Goal: Task Accomplishment & Management: Use online tool/utility

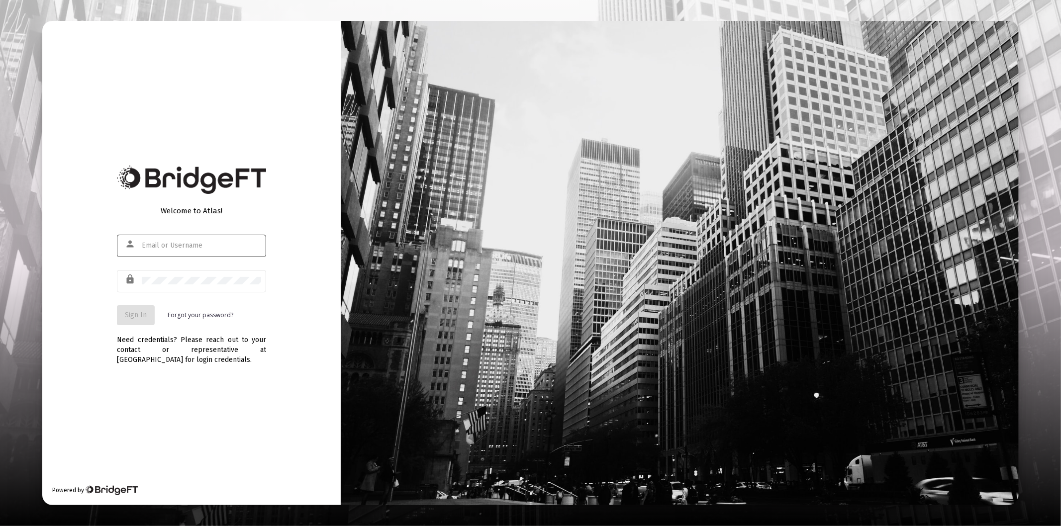
click at [232, 251] on div at bounding box center [201, 245] width 119 height 24
click at [221, 249] on input "text" at bounding box center [201, 246] width 119 height 8
type input "[PERSON_NAME][EMAIL_ADDRESS][DOMAIN_NAME]"
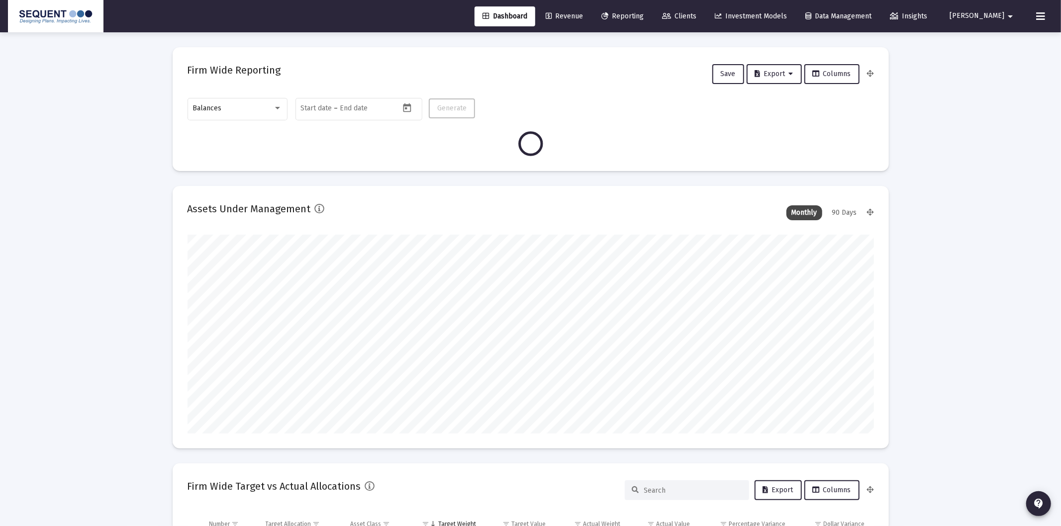
type input "[DATE]"
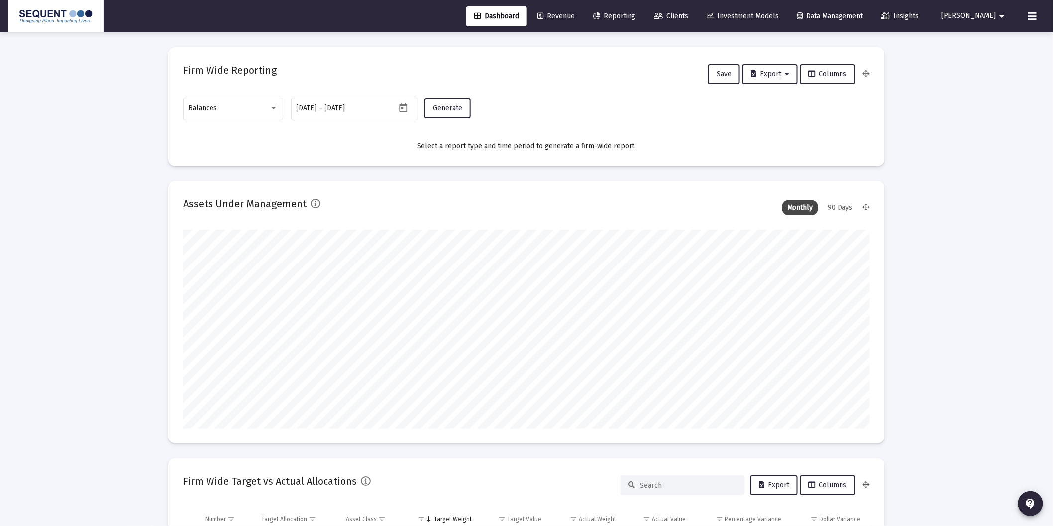
scroll to position [199, 687]
click at [271, 108] on div at bounding box center [273, 108] width 9 height 8
click at [212, 43] on span "Transactions" at bounding box center [234, 45] width 90 height 21
click at [463, 115] on button "Generate" at bounding box center [447, 109] width 46 height 20
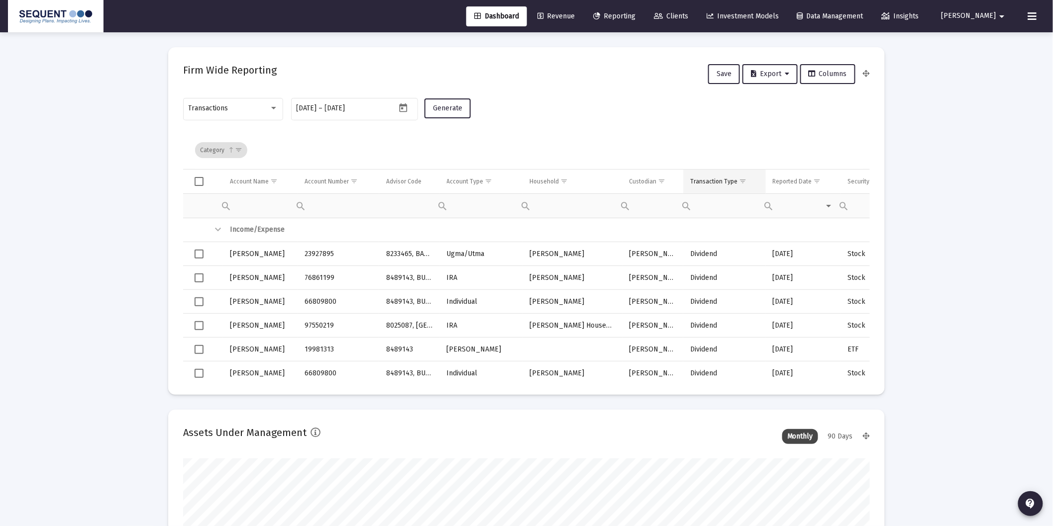
click at [743, 180] on span "Show filter options for column 'Transaction Type'" at bounding box center [742, 181] width 7 height 7
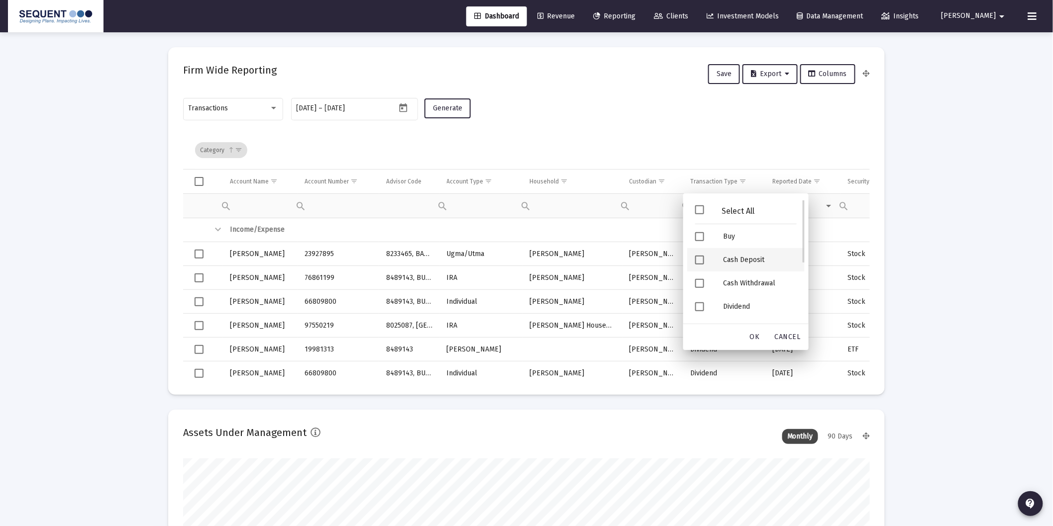
click at [740, 261] on div "Cash Deposit" at bounding box center [760, 259] width 90 height 23
drag, startPoint x: 756, startPoint y: 286, endPoint x: 778, endPoint y: 328, distance: 47.6
click at [756, 286] on div "Security Deposit" at bounding box center [760, 284] width 90 height 23
click at [757, 342] on div "OK" at bounding box center [755, 337] width 32 height 18
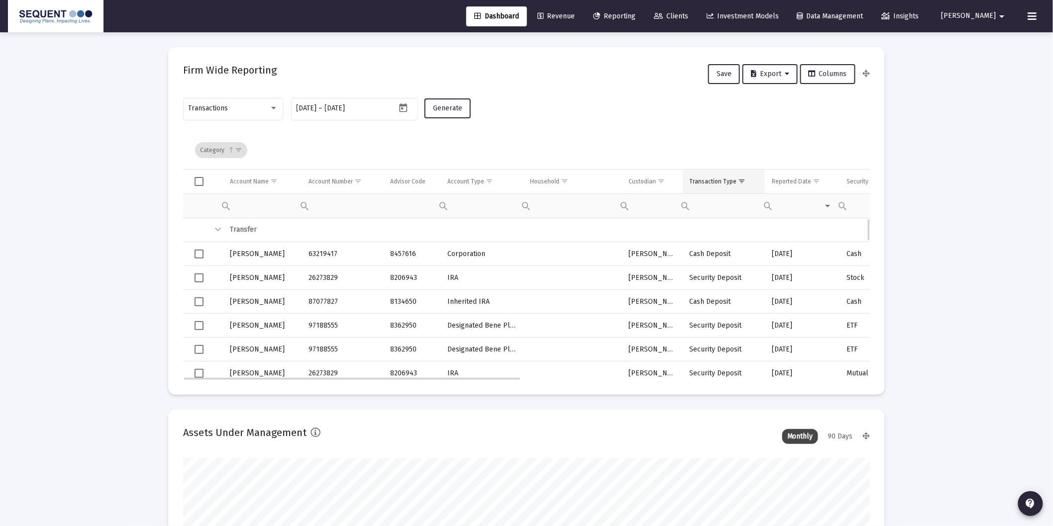
click at [722, 183] on div "Transaction Type" at bounding box center [713, 182] width 47 height 8
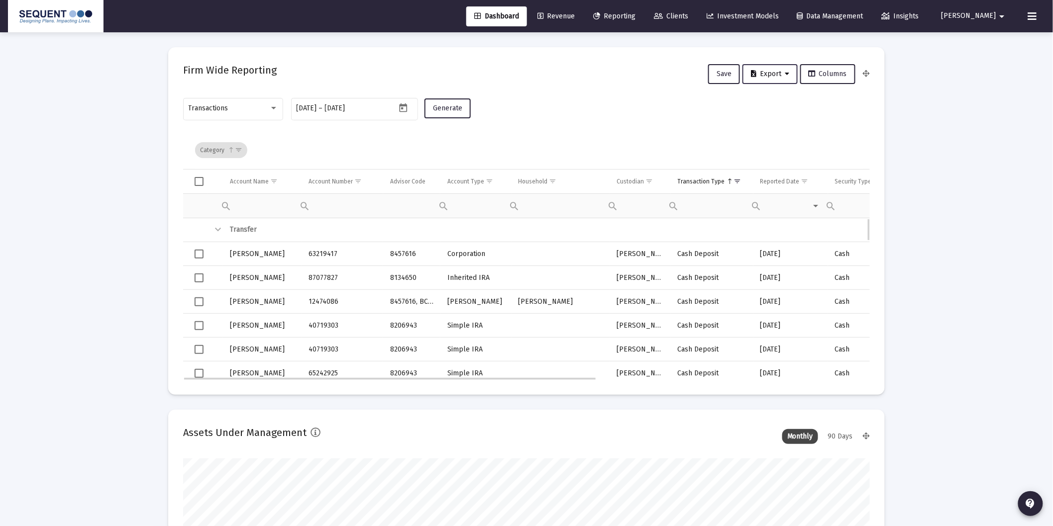
click at [779, 68] on button "Export" at bounding box center [769, 74] width 55 height 20
click at [790, 102] on button "Export All Rows" at bounding box center [775, 100] width 68 height 24
